Goal: Task Accomplishment & Management: Complete application form

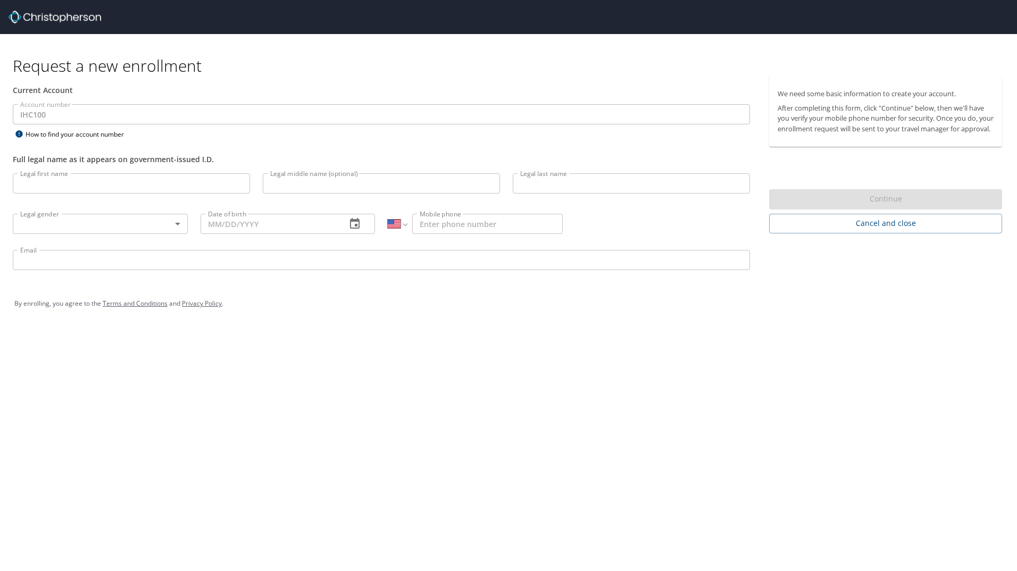
select select "US"
click at [74, 184] on input "Legal first name" at bounding box center [131, 183] width 237 height 20
type input "[PERSON_NAME]"
click at [64, 520] on div "Request a new enrollment Current Account Account number IHC100 Account number H…" at bounding box center [508, 285] width 1017 height 571
click at [582, 188] on input "Legal last name" at bounding box center [631, 183] width 237 height 20
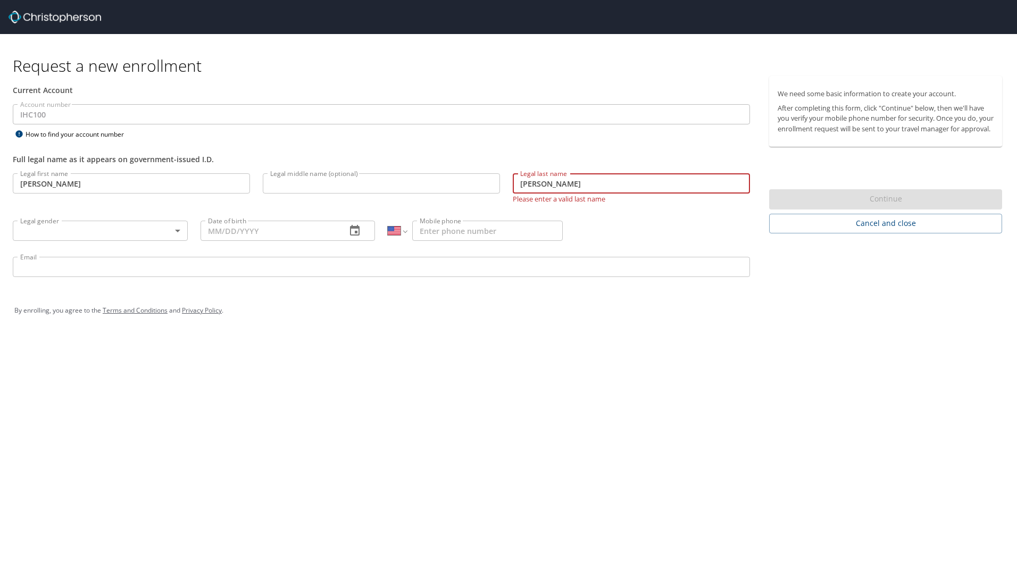
type input "[PERSON_NAME]"
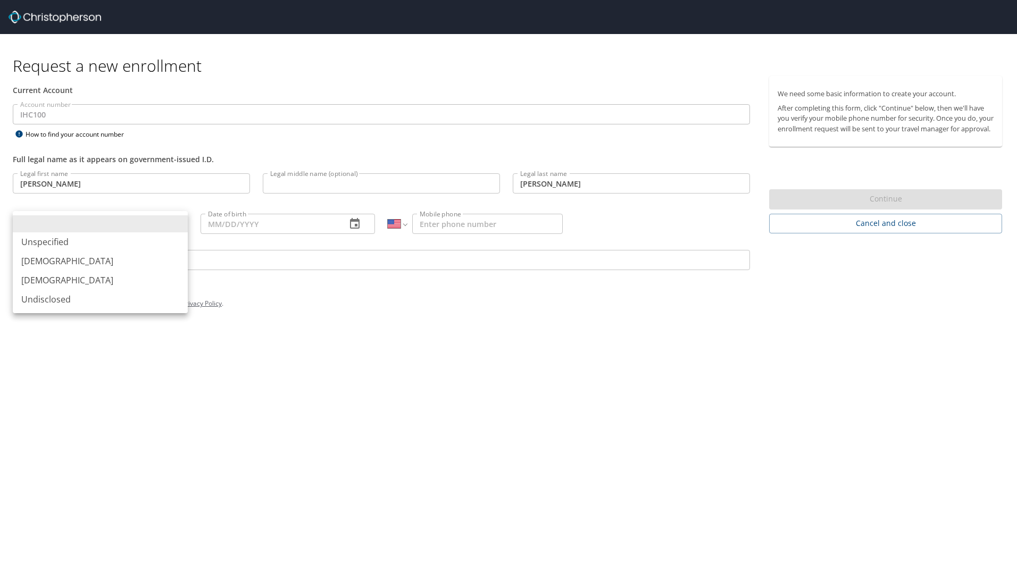
click at [126, 239] on body "Request a new enrollment Current Account Account number IHC100 Account number H…" at bounding box center [508, 285] width 1017 height 571
click at [99, 273] on li "[DEMOGRAPHIC_DATA]" at bounding box center [100, 280] width 175 height 19
type input "[DEMOGRAPHIC_DATA]"
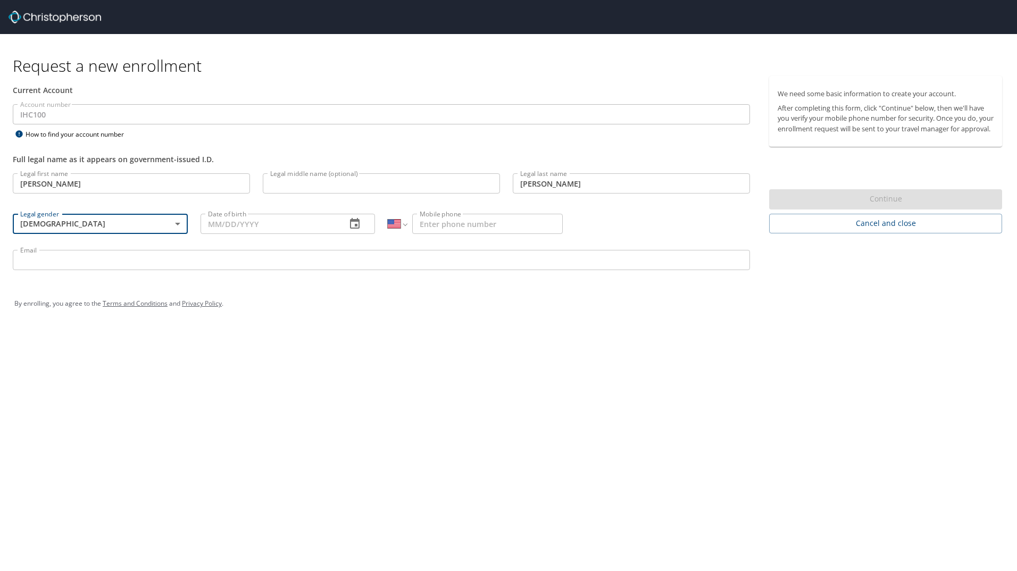
click at [277, 227] on input "Date of birth" at bounding box center [269, 224] width 138 height 20
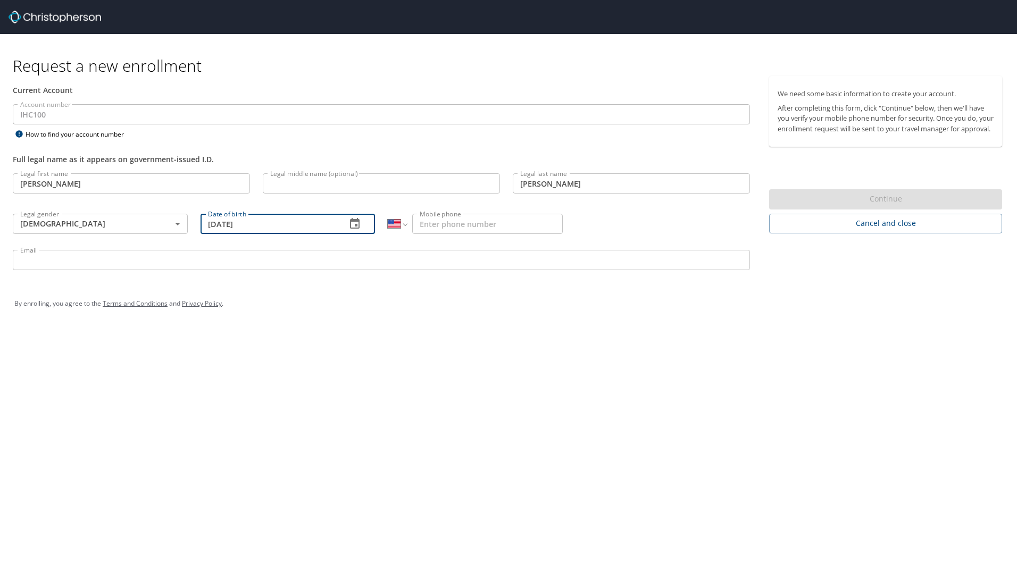
type input "[DATE]"
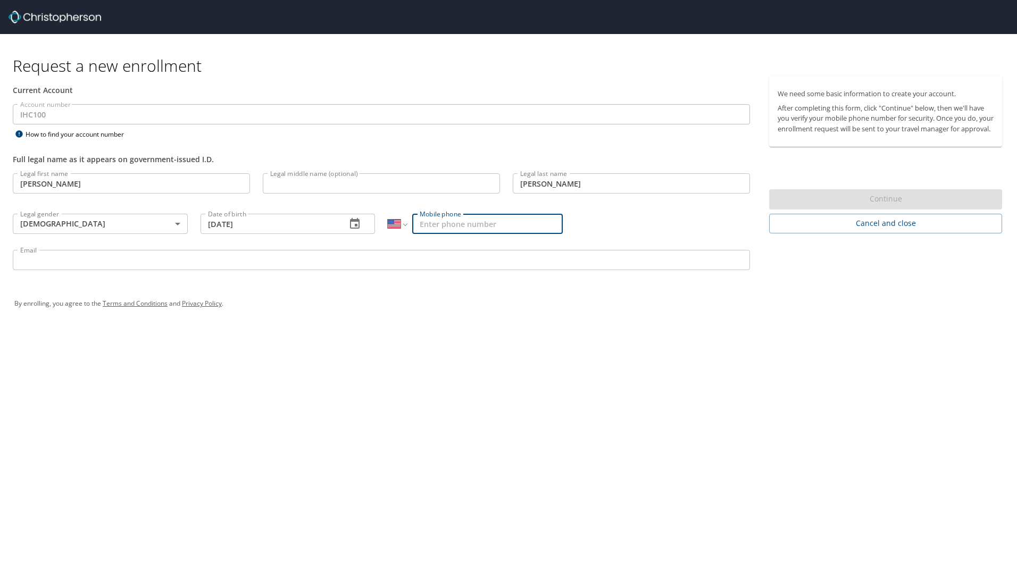
click at [469, 214] on input "Mobile phone" at bounding box center [487, 224] width 151 height 20
type input "[PHONE_NUMBER]"
click at [446, 257] on input "Email" at bounding box center [381, 260] width 737 height 20
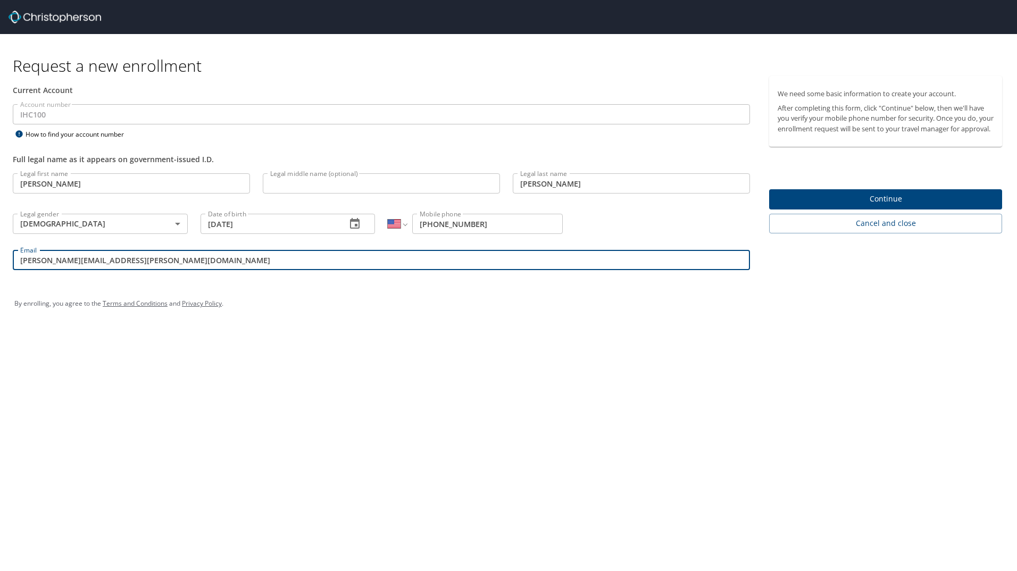
type input "[PERSON_NAME][EMAIL_ADDRESS][PERSON_NAME][DOMAIN_NAME]"
click at [822, 206] on span "Continue" at bounding box center [886, 199] width 216 height 13
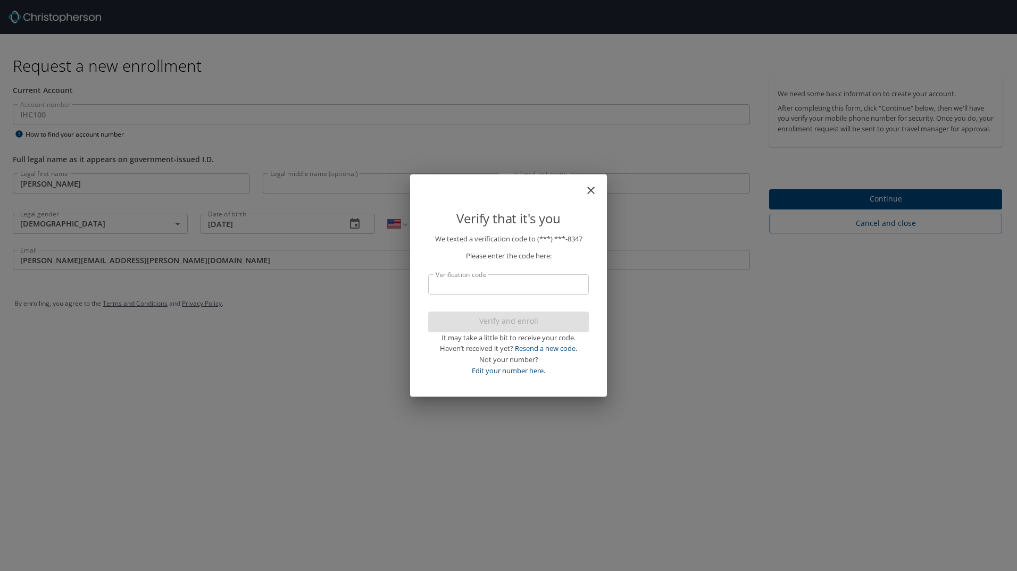
click at [440, 278] on input "Verification code" at bounding box center [508, 284] width 161 height 20
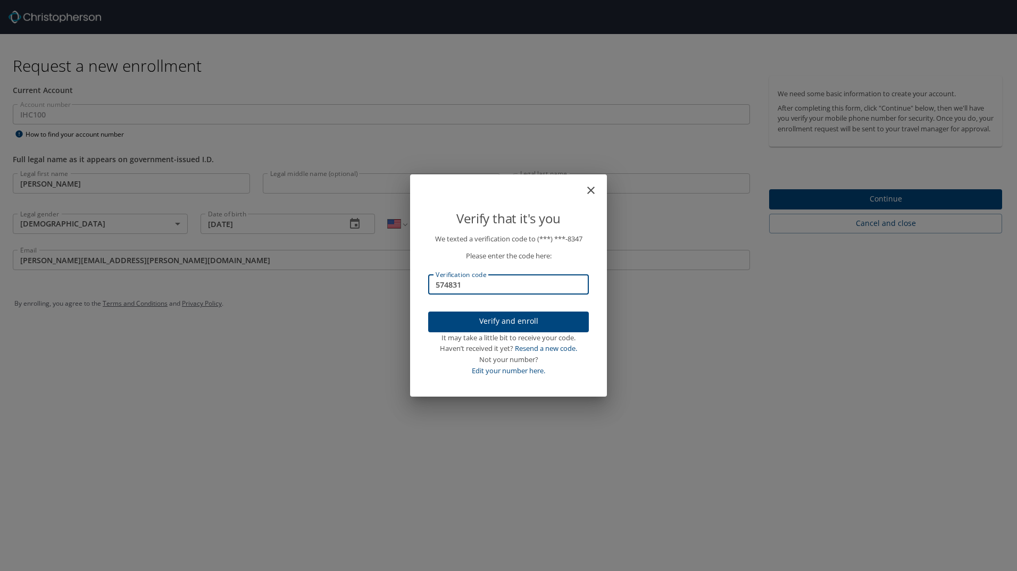
type input "574831"
click at [453, 324] on span "Verify and enroll" at bounding box center [509, 321] width 144 height 13
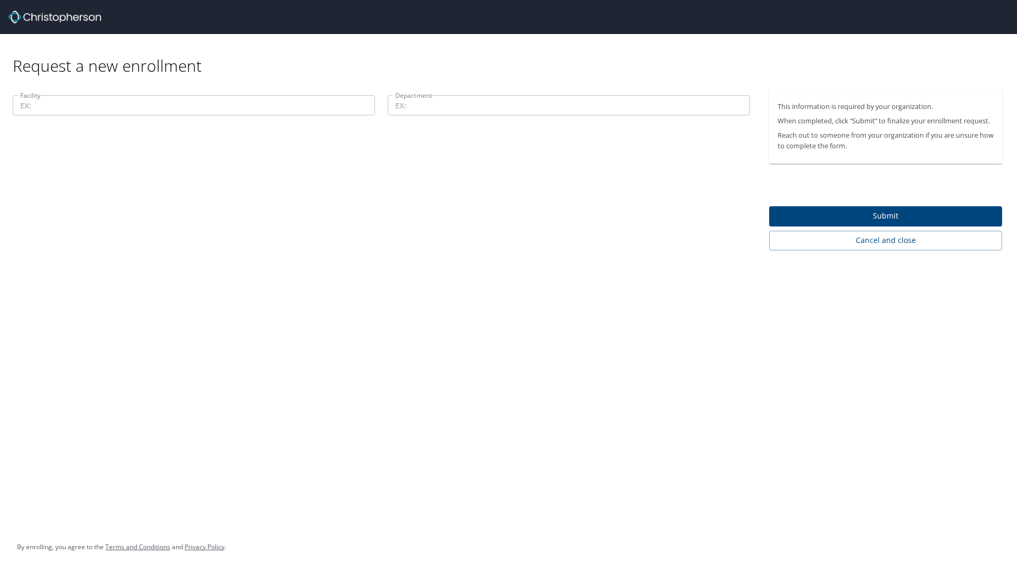
click at [366, 104] on input "Facility" at bounding box center [194, 105] width 362 height 20
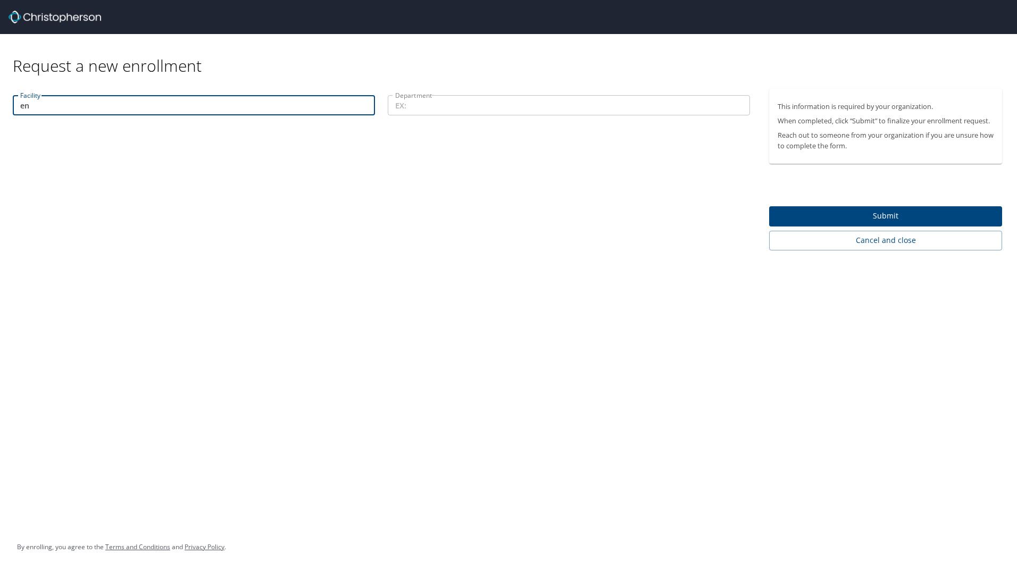
type input "e"
type input "g"
type input "[GEOGRAPHIC_DATA]"
click at [437, 105] on input "Department" at bounding box center [569, 105] width 362 height 20
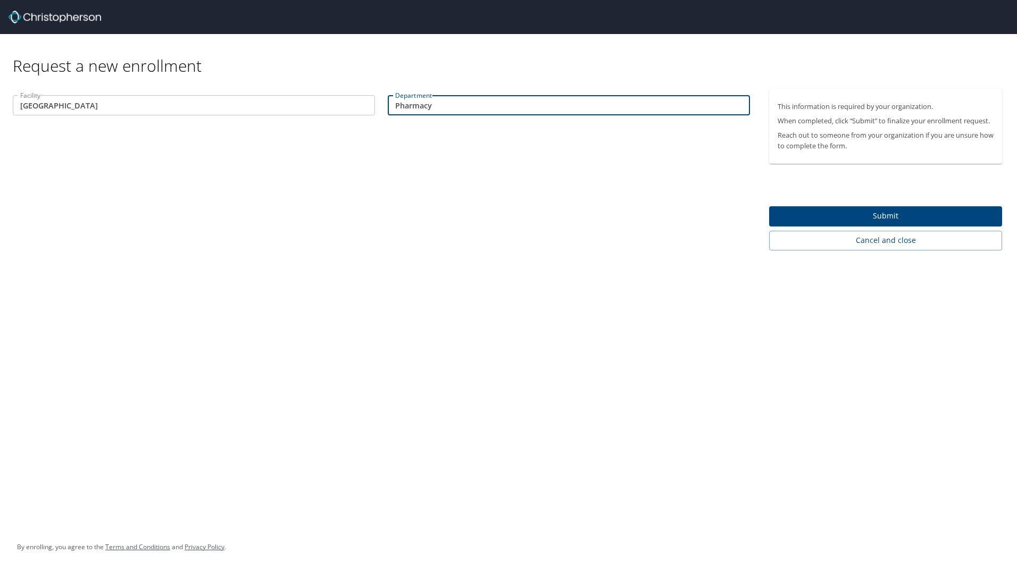
type input "Pharmacy"
click at [905, 221] on span "Submit" at bounding box center [886, 216] width 216 height 13
